Goal: Check status: Check status

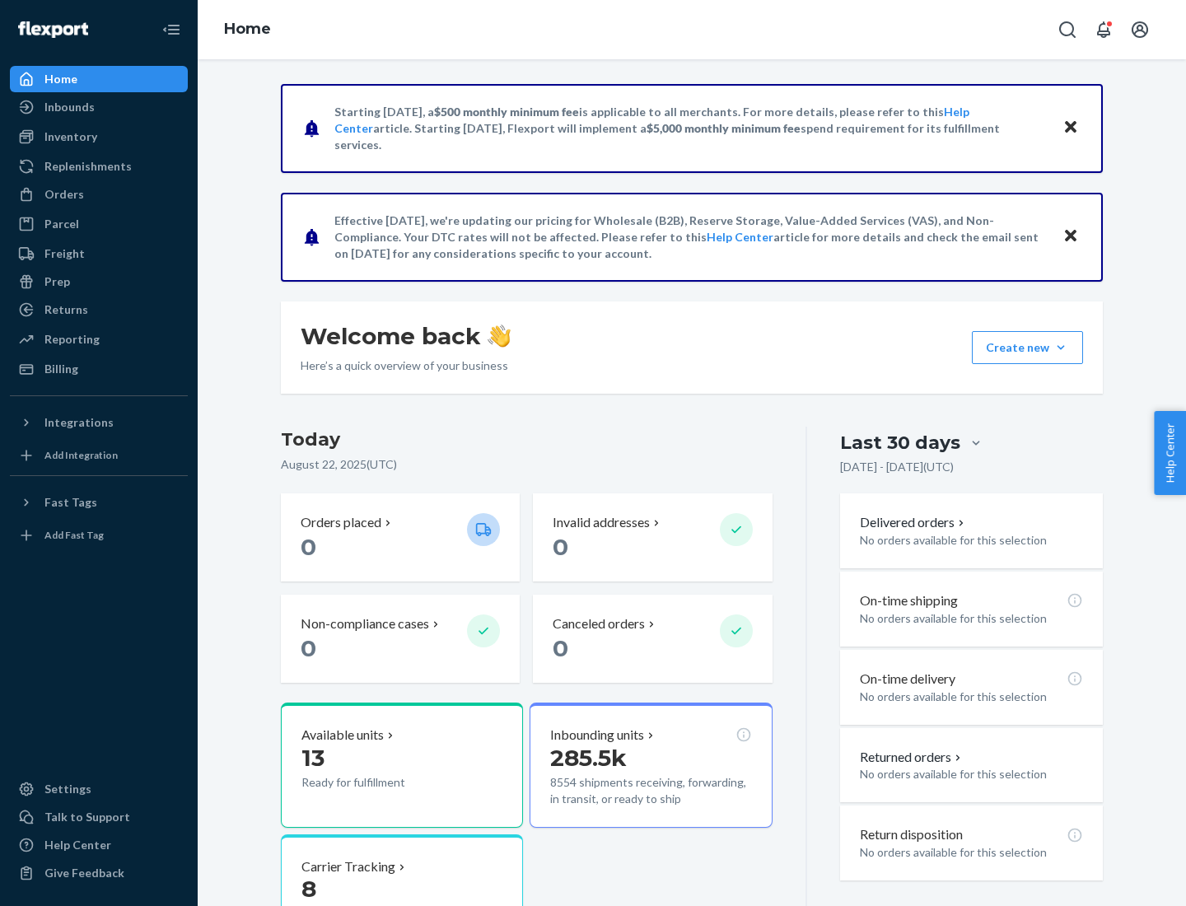
click at [1060, 347] on button "Create new Create new inbound Create new order Create new product" at bounding box center [1027, 347] width 111 height 33
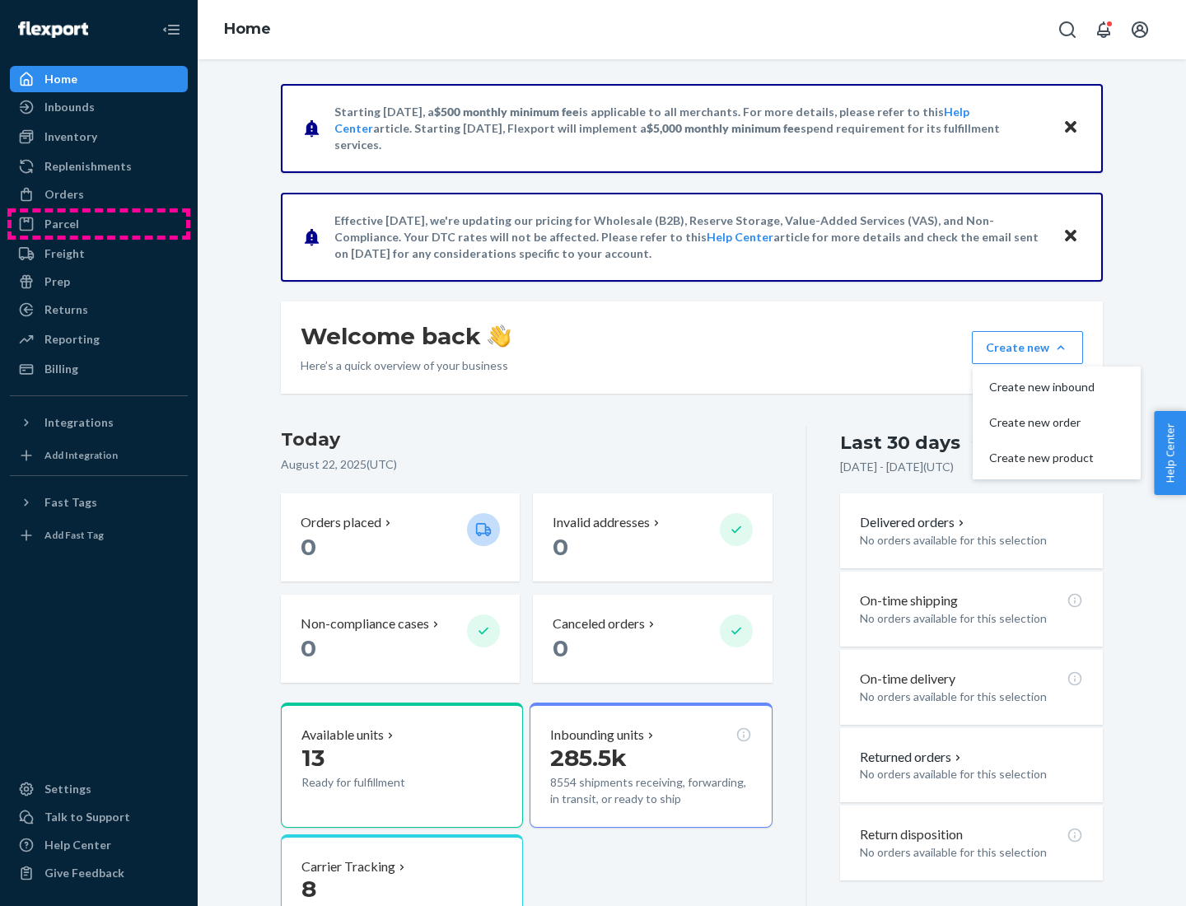
click at [99, 224] on div "Parcel" at bounding box center [99, 223] width 175 height 23
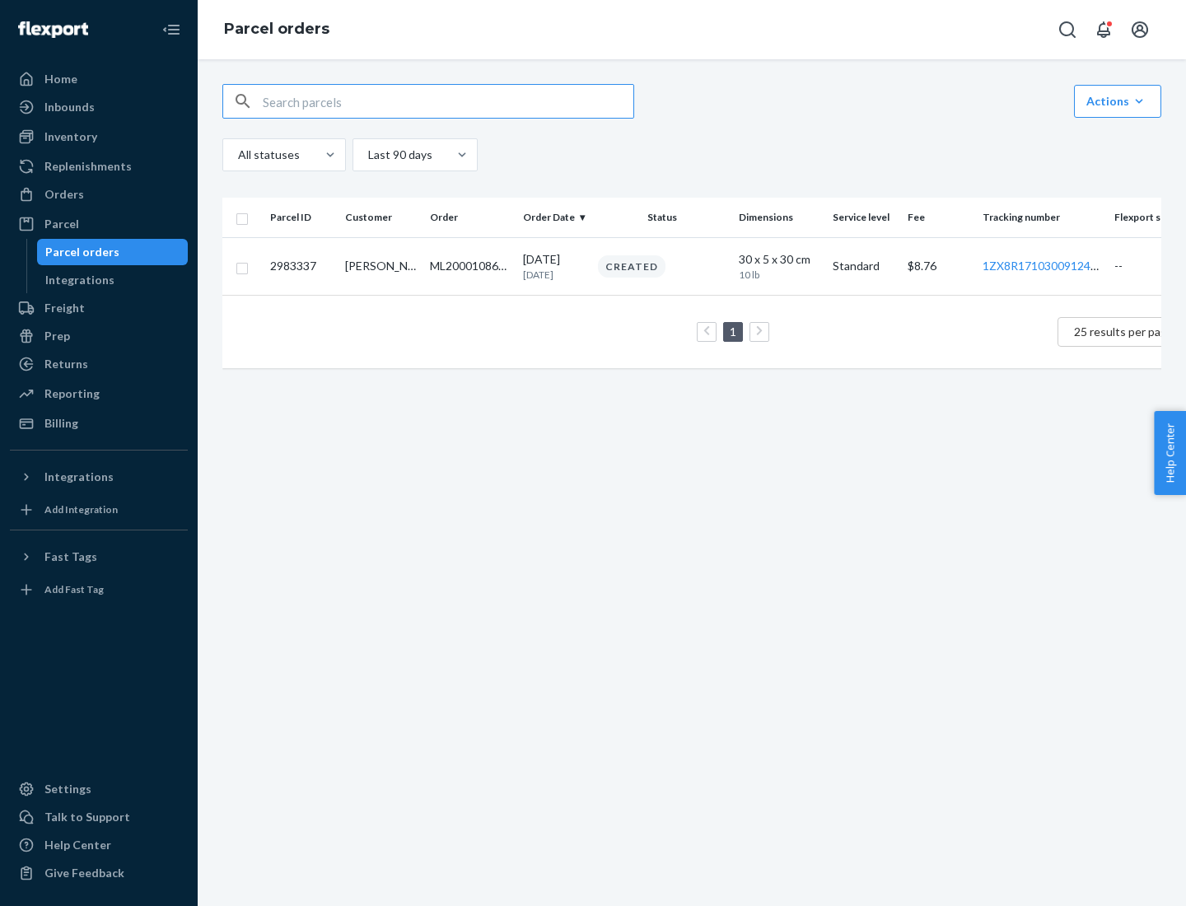
click at [112, 252] on div "Parcel orders" at bounding box center [82, 252] width 74 height 16
type input "2983337"
